Goal: Information Seeking & Learning: Check status

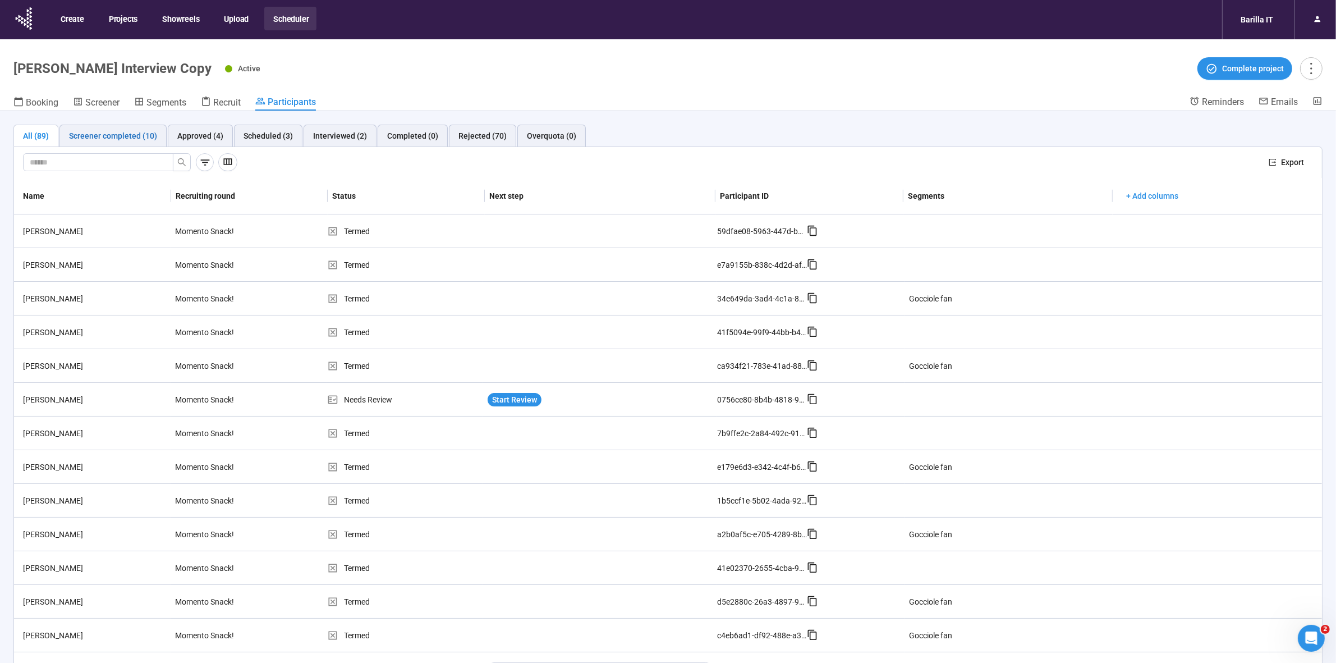
click at [90, 133] on div "Screener completed (10)" at bounding box center [113, 136] width 88 height 12
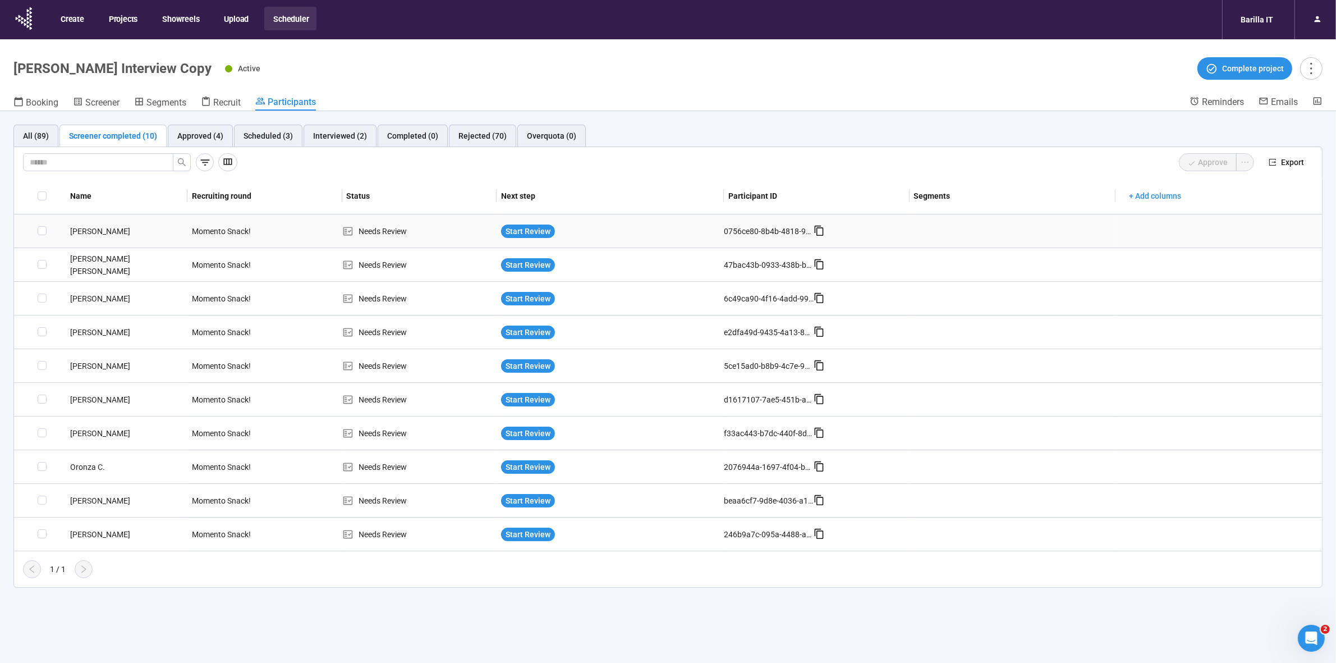
click at [95, 226] on div "Riccardo B." at bounding box center [127, 231] width 122 height 12
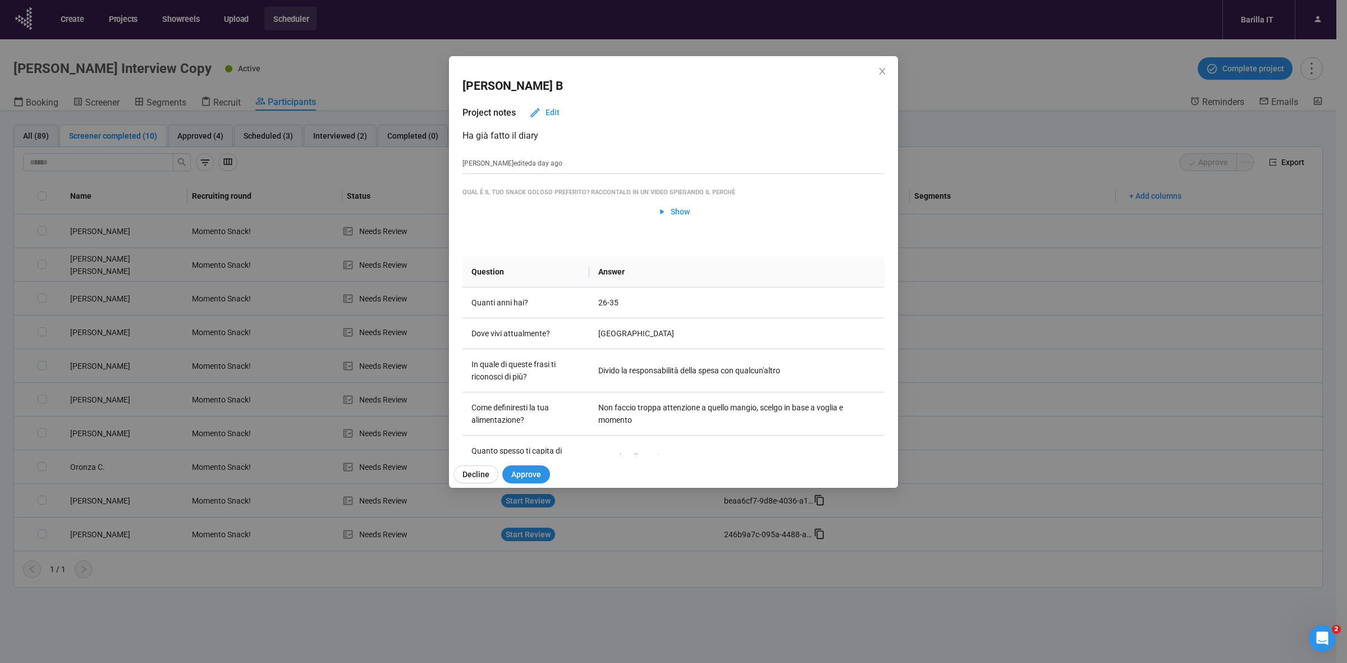
click at [107, 261] on div "Riccardo B Project notes Edit Ha già fatto il diary Teresa edited a day ago Qua…" at bounding box center [673, 331] width 1347 height 663
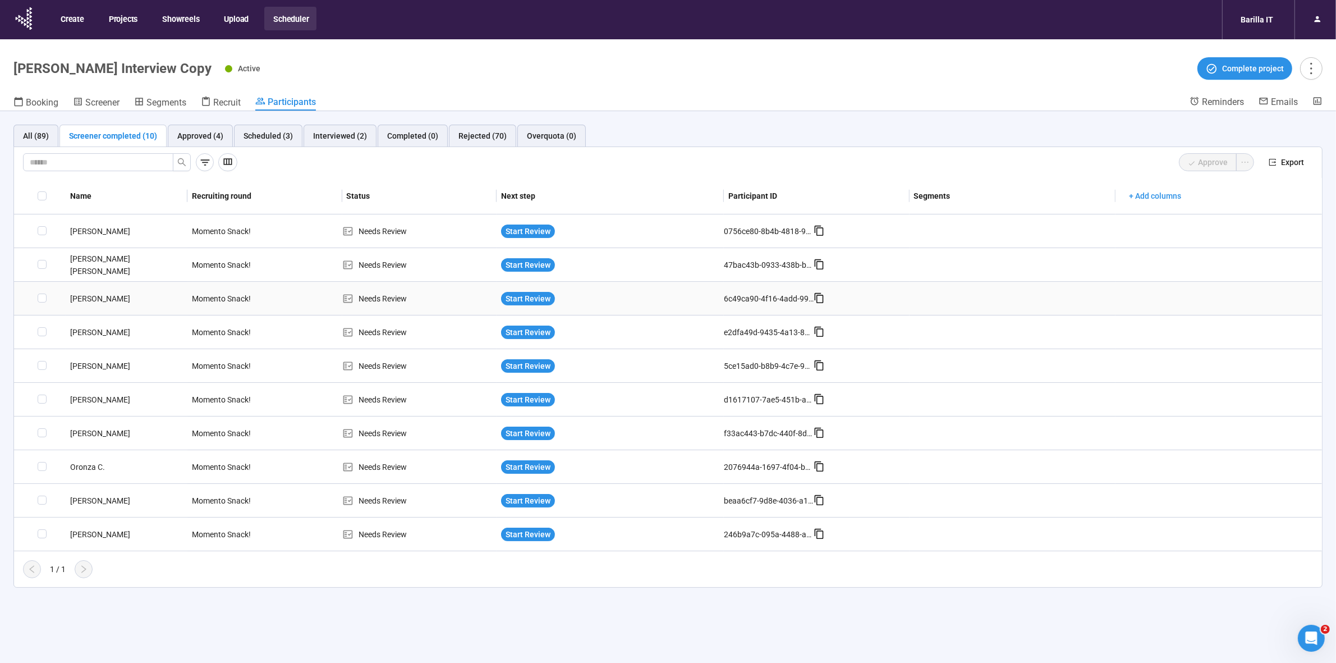
click at [105, 298] on div "Francesca A." at bounding box center [127, 298] width 122 height 12
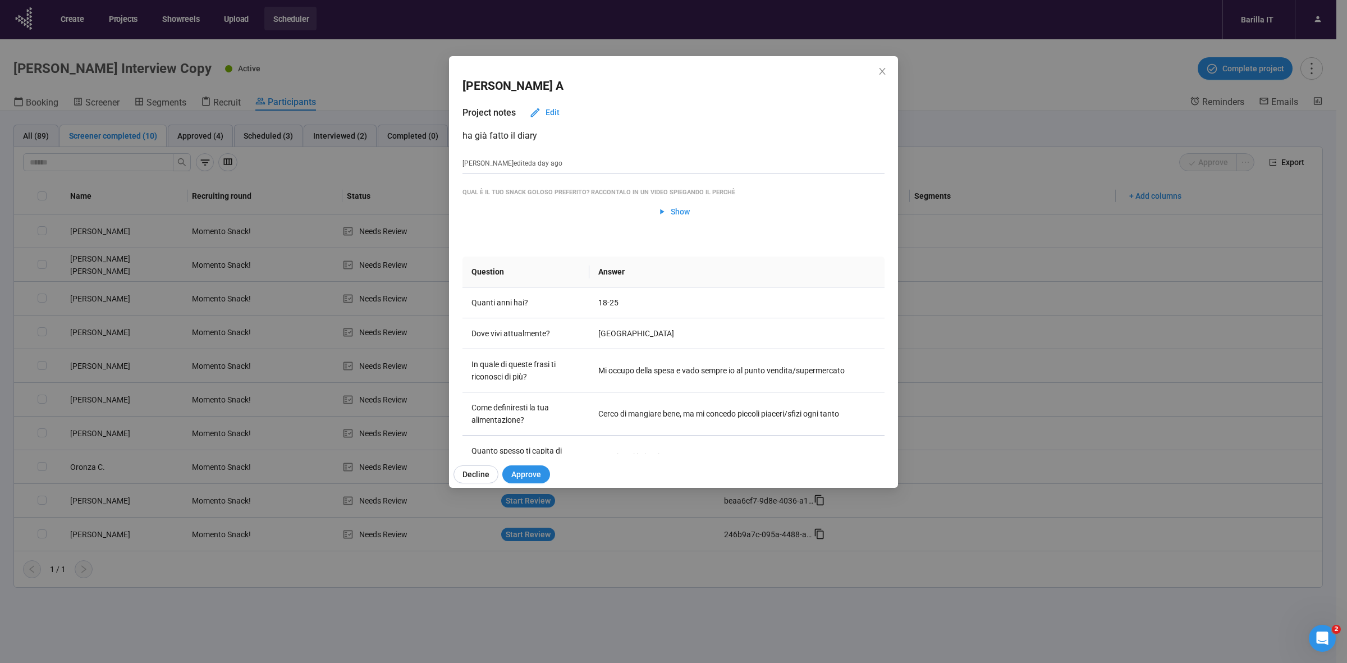
click at [108, 318] on div "Francesca A Project notes Edit ha già fatto il diary Teresa edited a day ago Qu…" at bounding box center [673, 331] width 1347 height 663
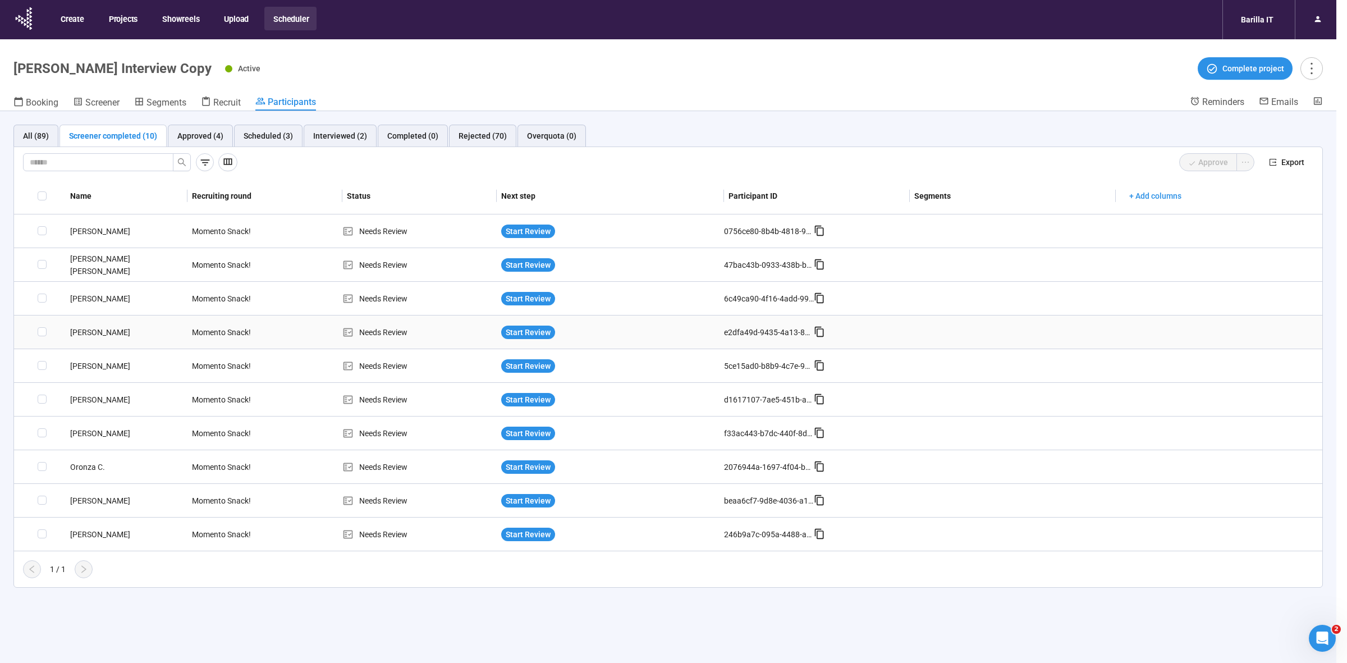
click at [101, 332] on div "Giuseppe G." at bounding box center [127, 332] width 122 height 12
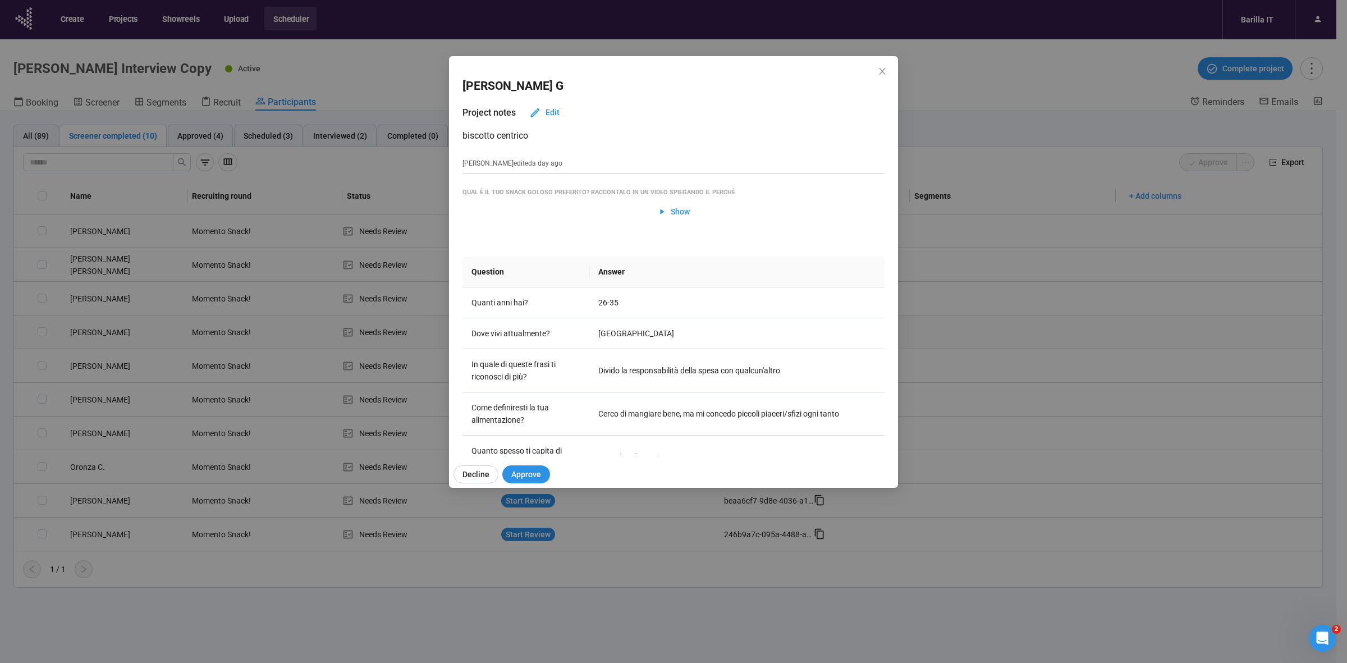
click at [101, 332] on div "Giuseppe G Project notes Edit biscotto centrico Teresa edited a day ago Qual è …" at bounding box center [673, 331] width 1347 height 663
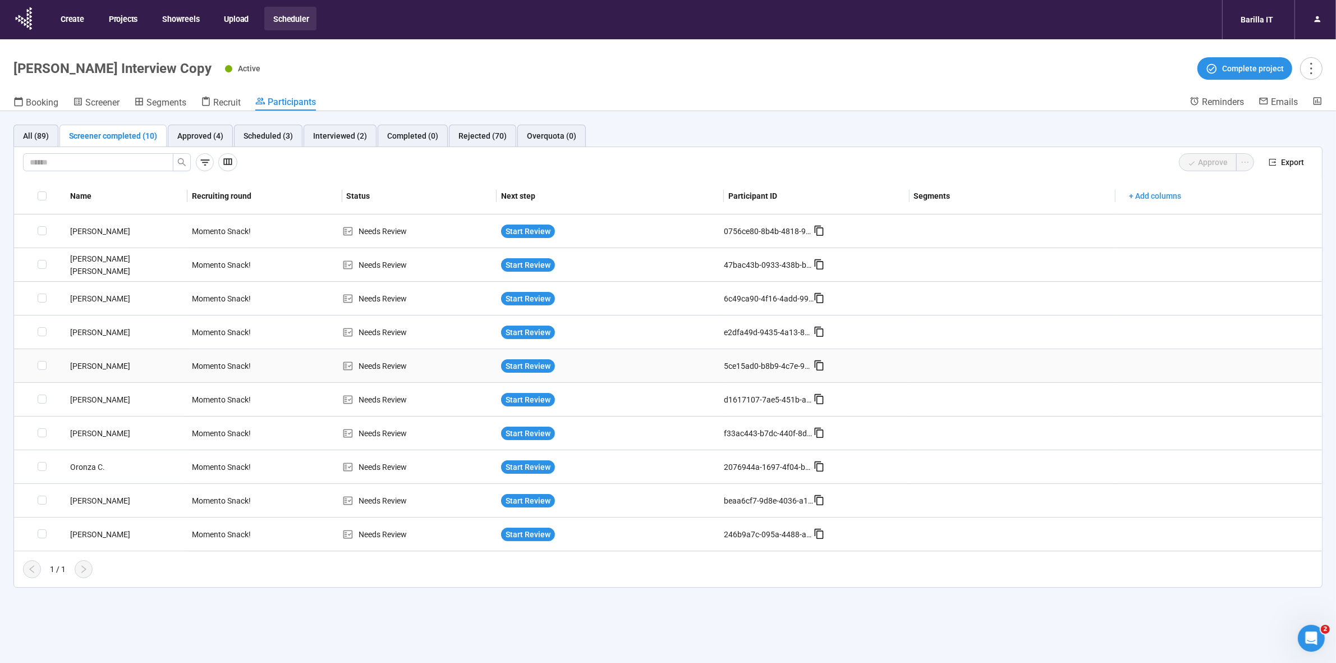
click at [99, 366] on div "Damiano P." at bounding box center [127, 366] width 122 height 12
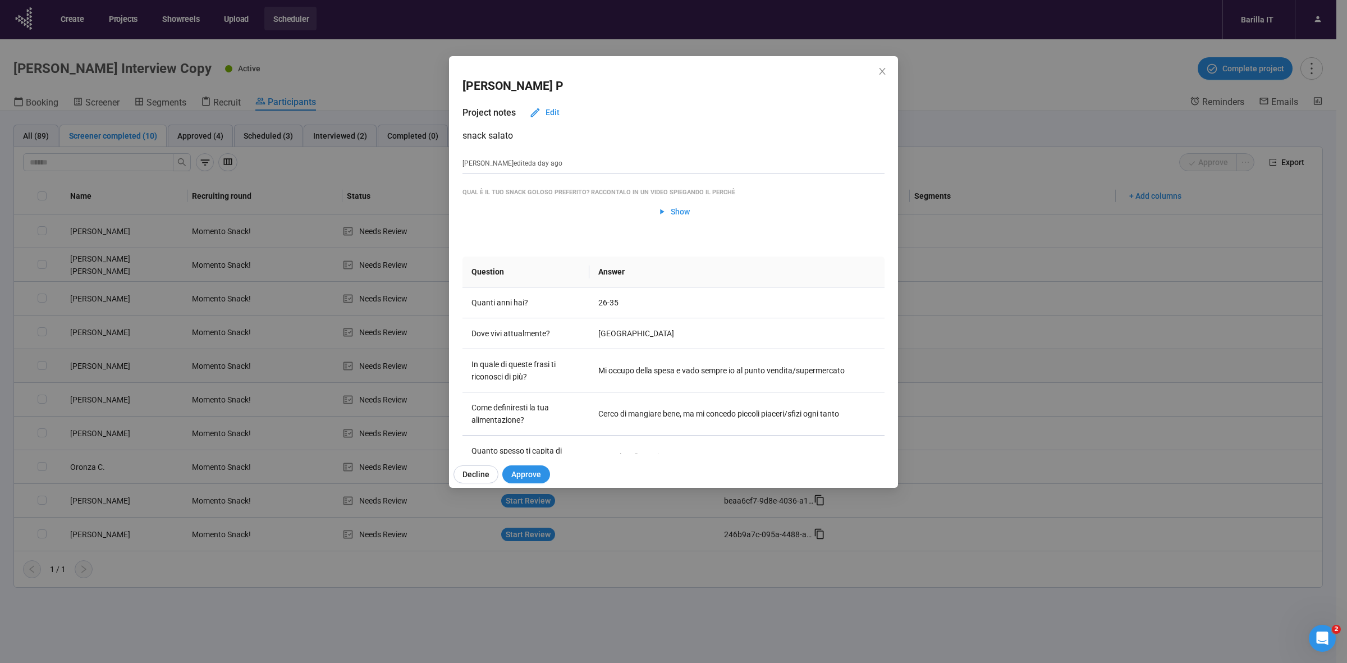
click at [99, 366] on div "Damiano P Project notes Edit snack salato Teresa edited a day ago Qual è il tuo…" at bounding box center [673, 331] width 1347 height 663
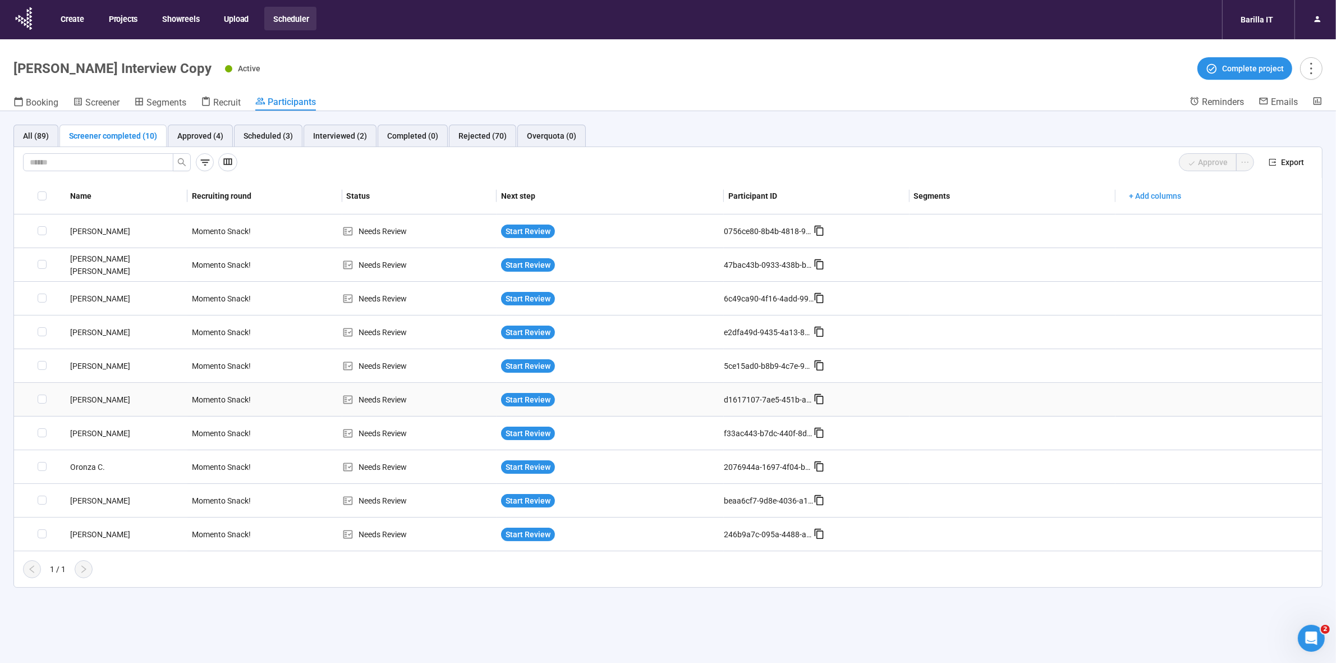
click at [97, 400] on div "Beatrice C." at bounding box center [127, 399] width 122 height 12
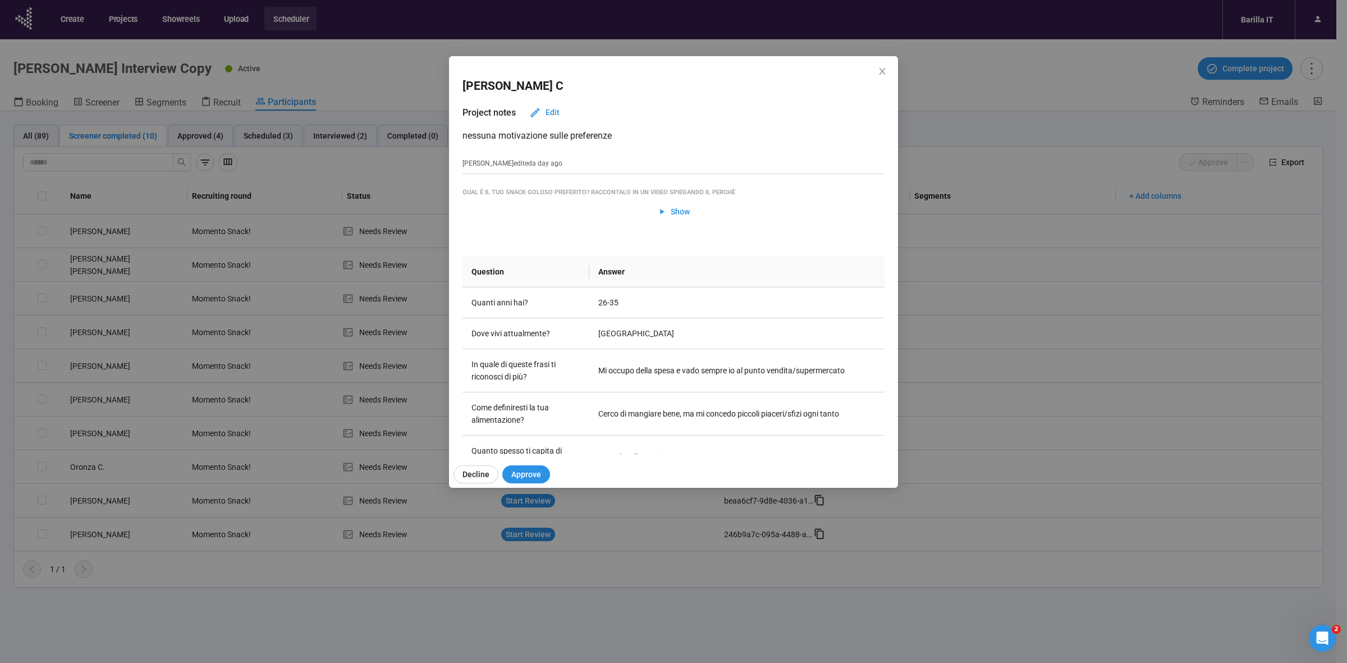
click at [89, 435] on div "Beatrice C Project notes Edit nessuna motivazione sulle preferenze Teresa edite…" at bounding box center [673, 331] width 1347 height 663
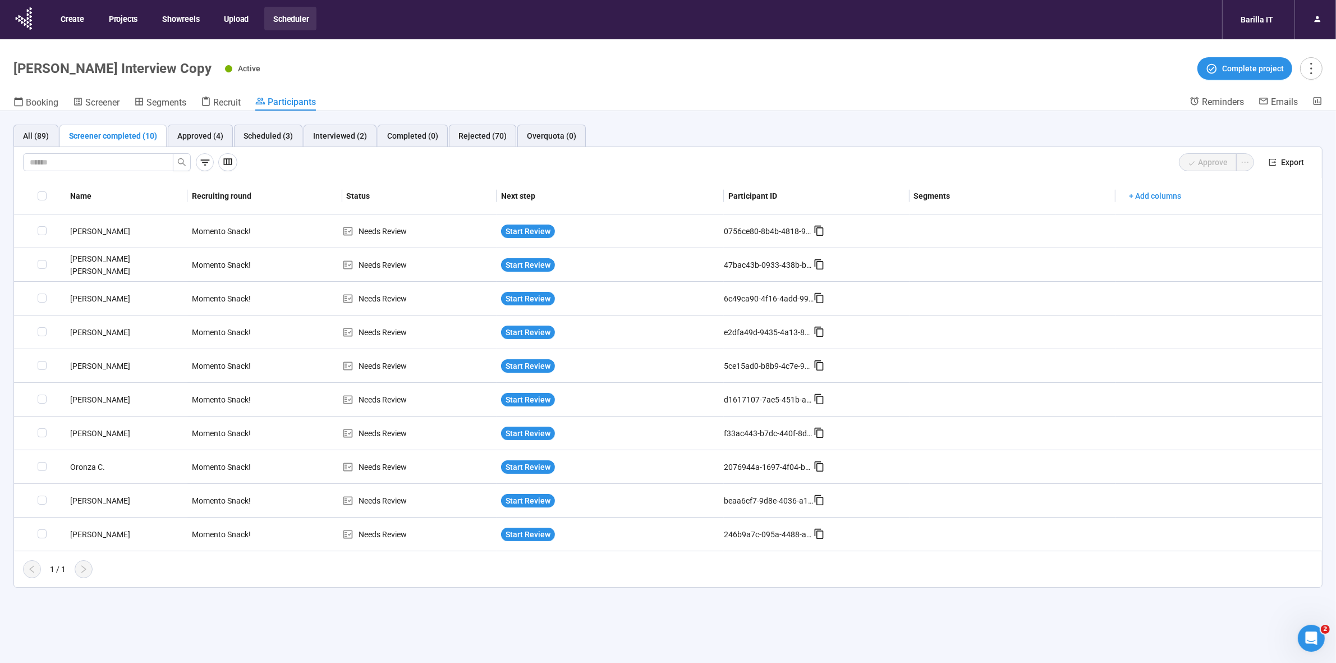
click at [88, 433] on div "Antonio C." at bounding box center [127, 433] width 122 height 12
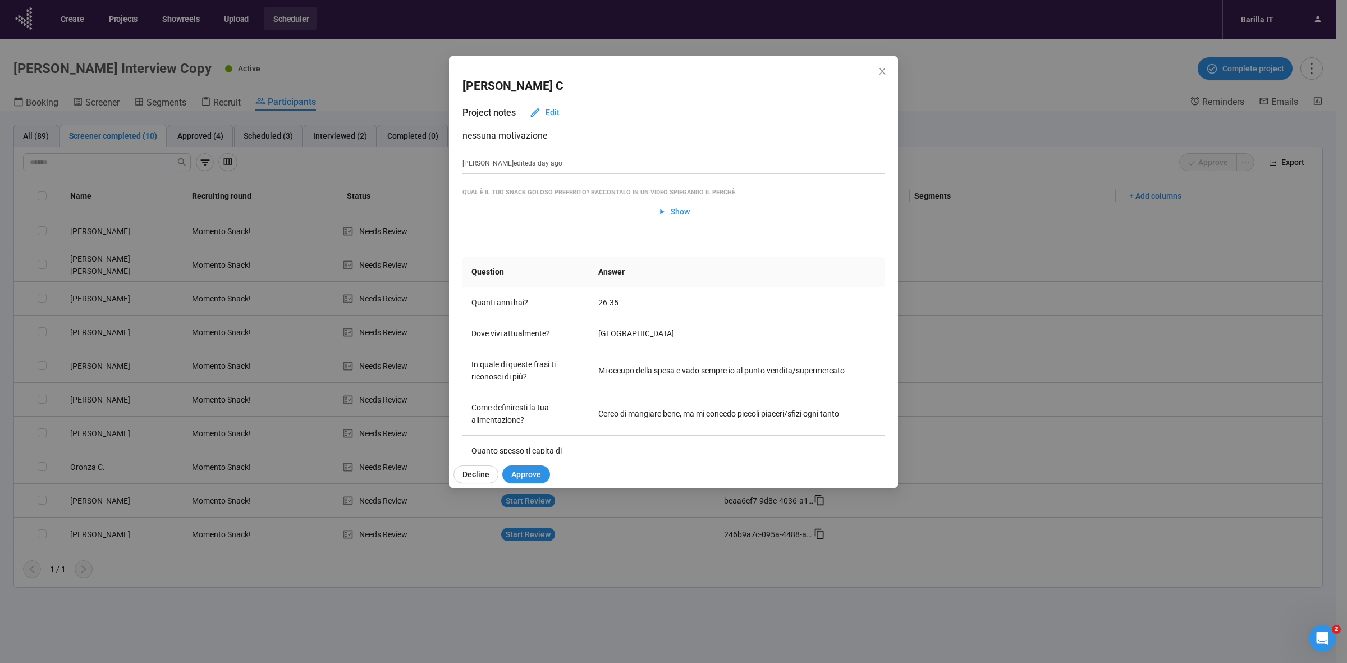
click at [88, 433] on div "Antonio C Project notes Edit nessuna motivazione Teresa edited a day ago Qual è…" at bounding box center [673, 331] width 1347 height 663
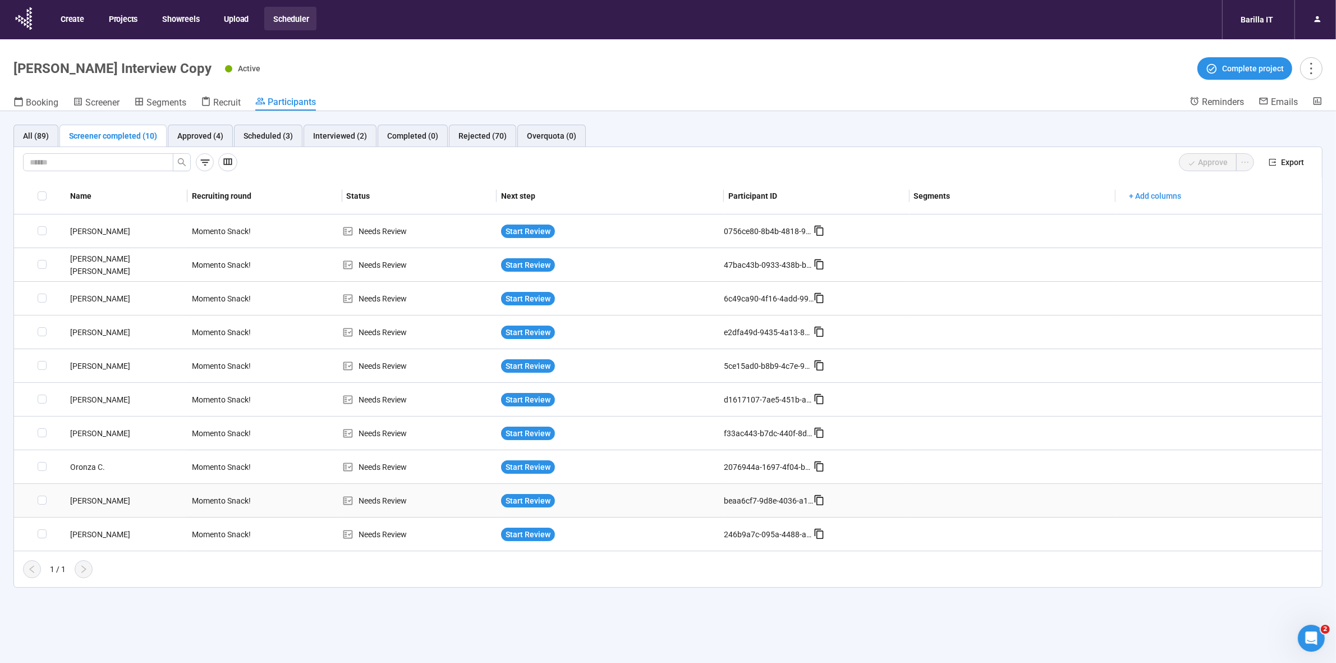
click at [83, 497] on div "Stefano G." at bounding box center [127, 500] width 122 height 12
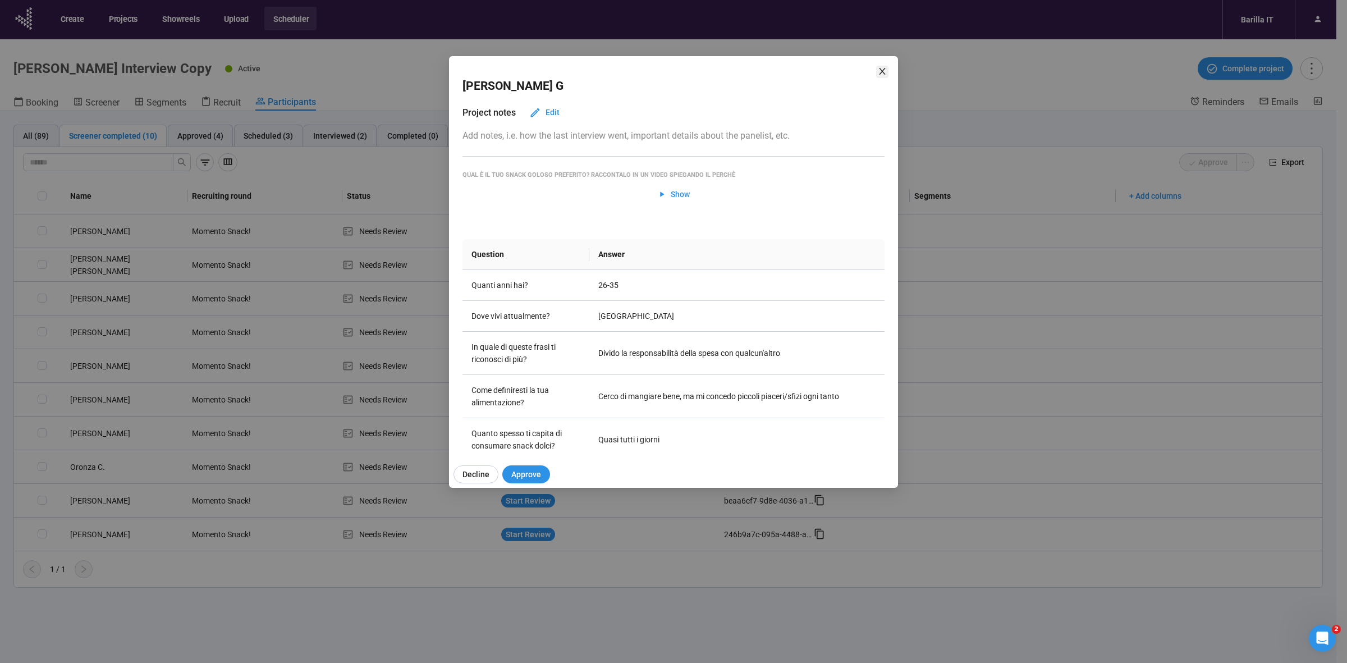
click at [879, 68] on icon "close" at bounding box center [882, 71] width 9 height 9
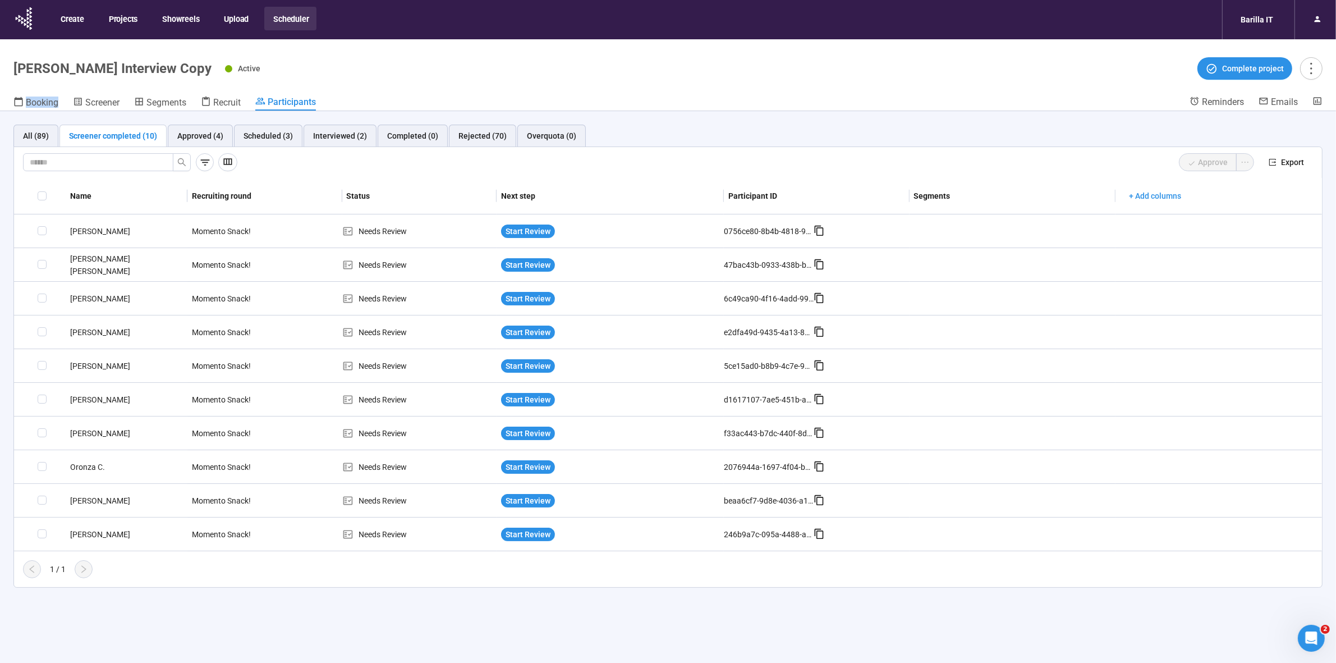
click at [879, 68] on div "Active Complete project" at bounding box center [774, 68] width 1098 height 22
click at [253, 134] on div "Scheduled (3)" at bounding box center [268, 136] width 49 height 12
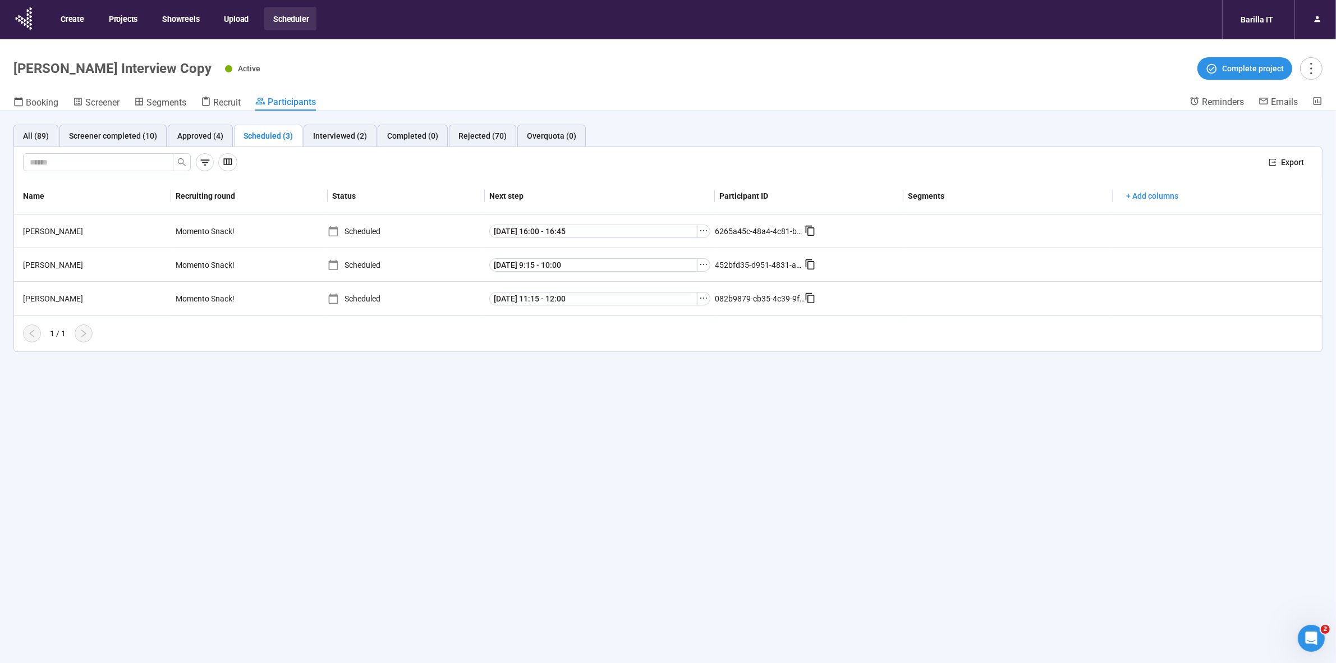
click at [305, 456] on div "All (89) Screener completed (10) Approved (4) Scheduled (3) Interviewed (2) Com…" at bounding box center [668, 406] width 1336 height 591
click at [201, 131] on div "Approved (4)" at bounding box center [200, 136] width 46 height 12
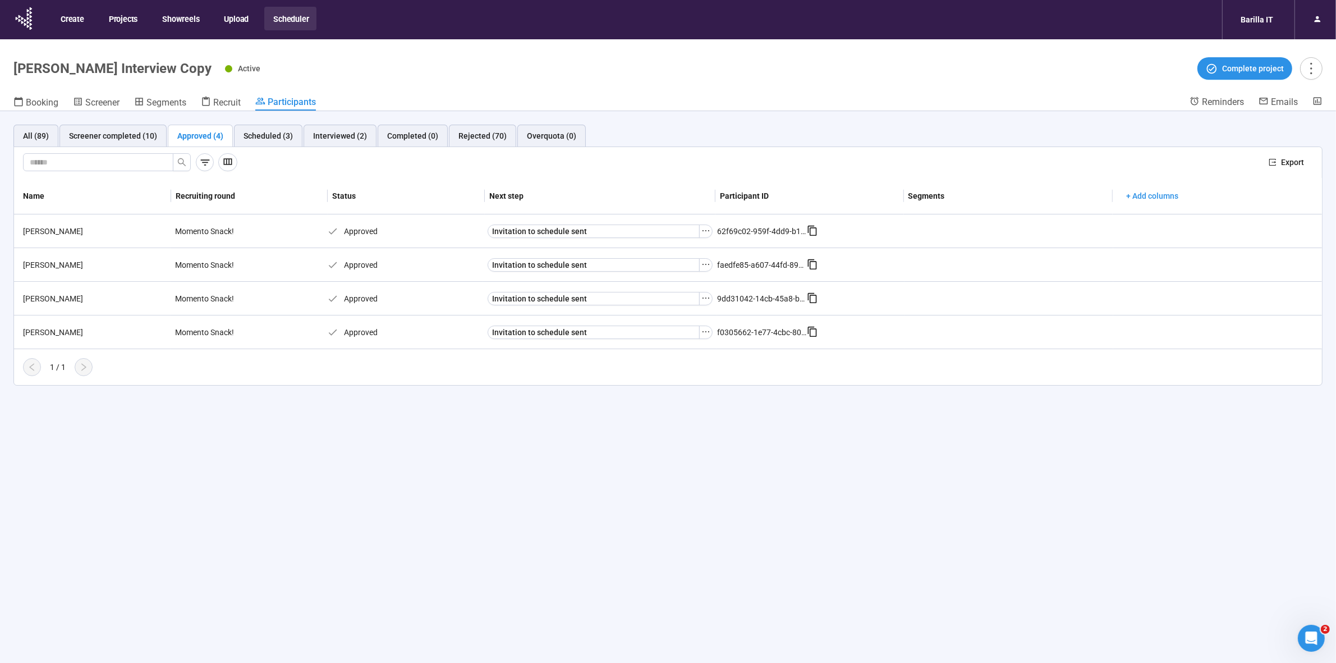
click at [327, 457] on div "All (89) Screener completed (10) Approved (4) Scheduled (3) Interviewed (2) Com…" at bounding box center [668, 406] width 1336 height 591
click at [20, 261] on div "Martina M." at bounding box center [95, 265] width 152 height 12
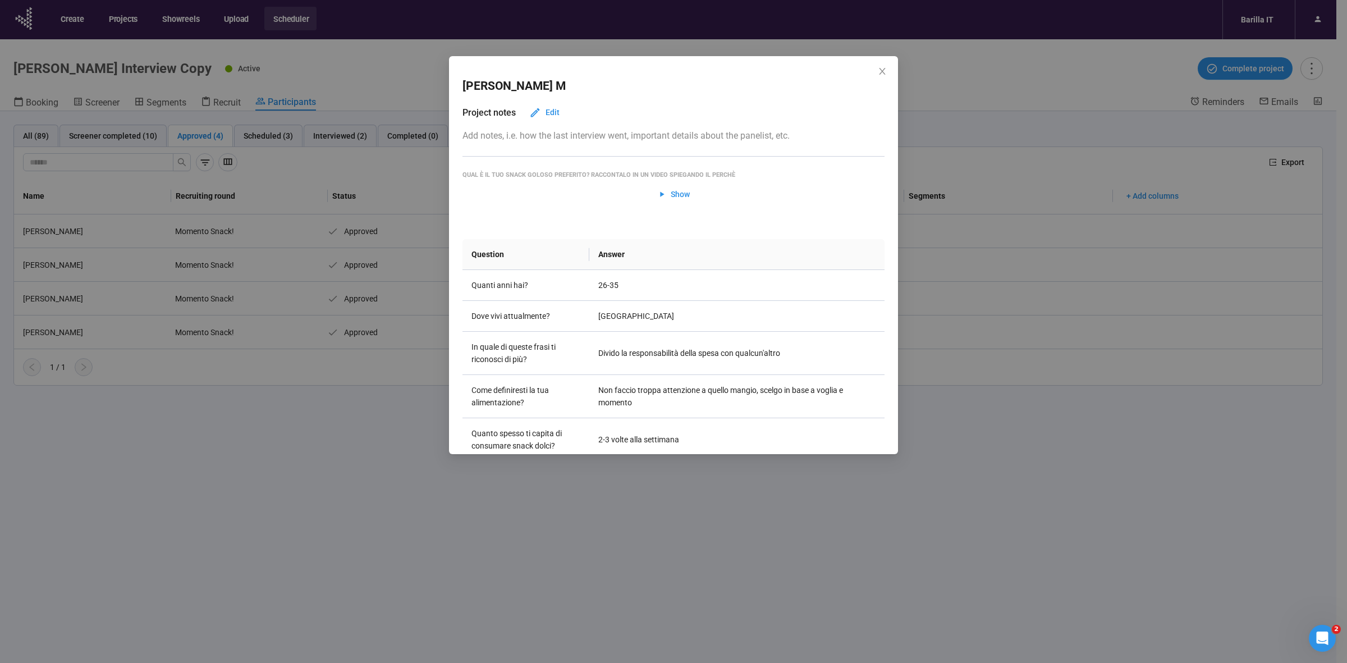
click at [261, 469] on div "Martina M Project notes Edit Add notes, i.e. how the last interview went, impor…" at bounding box center [673, 331] width 1347 height 663
